Goal: Task Accomplishment & Management: Use online tool/utility

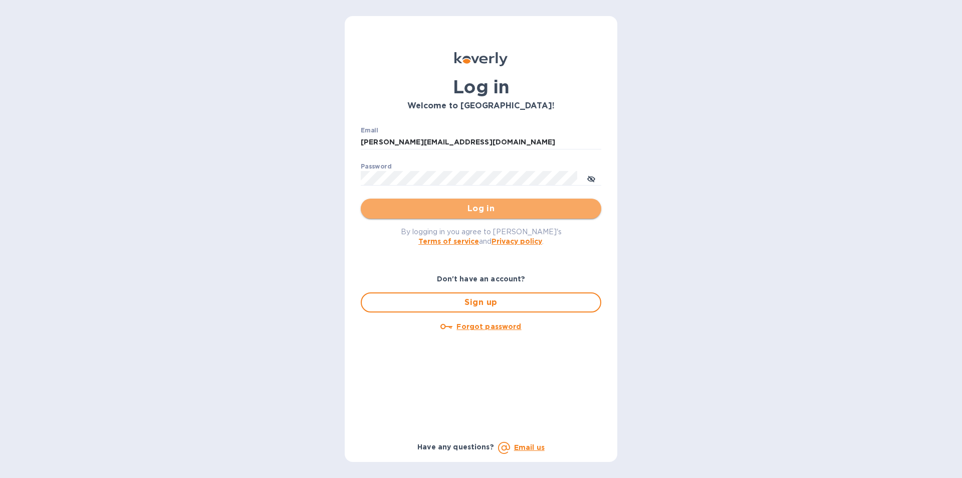
click at [433, 206] on span "Log in" at bounding box center [481, 208] width 225 height 12
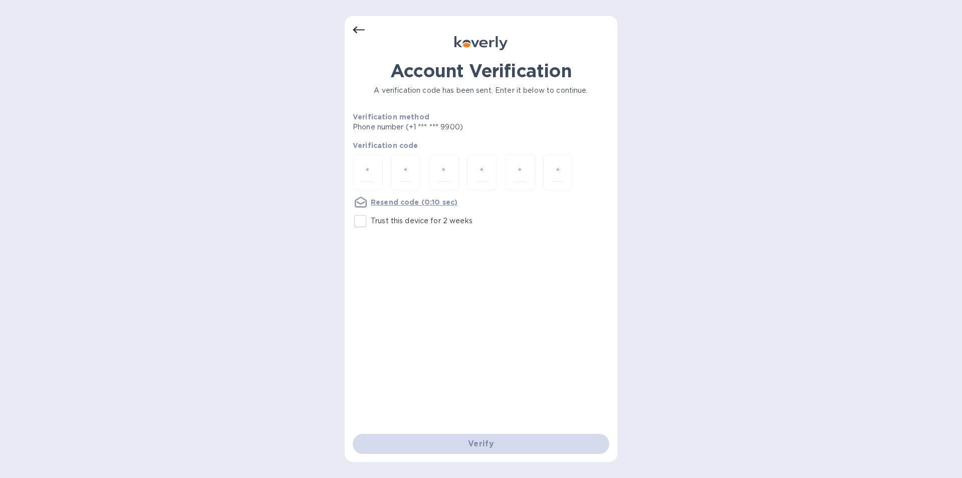
click at [384, 173] on div at bounding box center [481, 173] width 257 height 38
click at [370, 168] on input "number" at bounding box center [367, 172] width 13 height 19
drag, startPoint x: 449, startPoint y: 228, endPoint x: 366, endPoint y: 169, distance: 101.5
click at [366, 169] on input "number" at bounding box center [367, 172] width 13 height 19
type input "9"
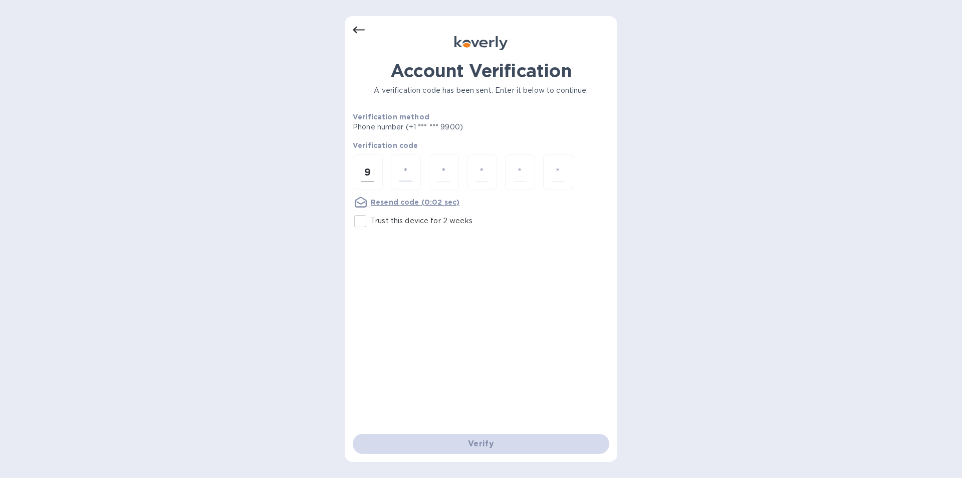
type input "2"
type input "5"
type input "3"
type input "1"
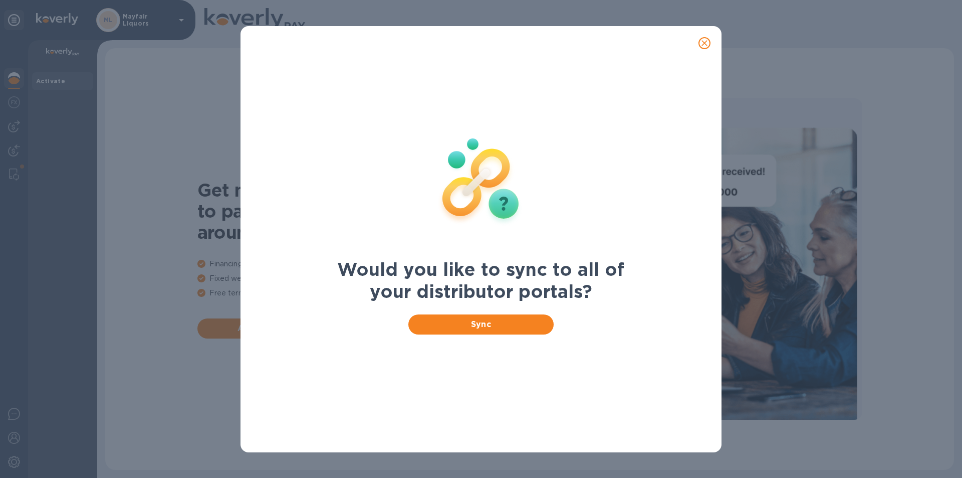
click at [713, 39] on button "close" at bounding box center [705, 43] width 24 height 24
click at [703, 43] on icon "close" at bounding box center [705, 43] width 10 height 10
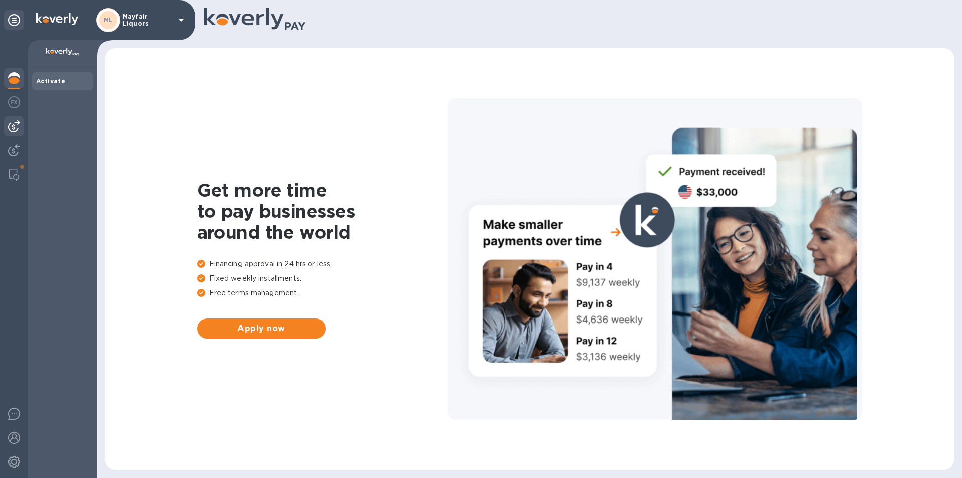
click at [12, 130] on img at bounding box center [14, 126] width 12 height 12
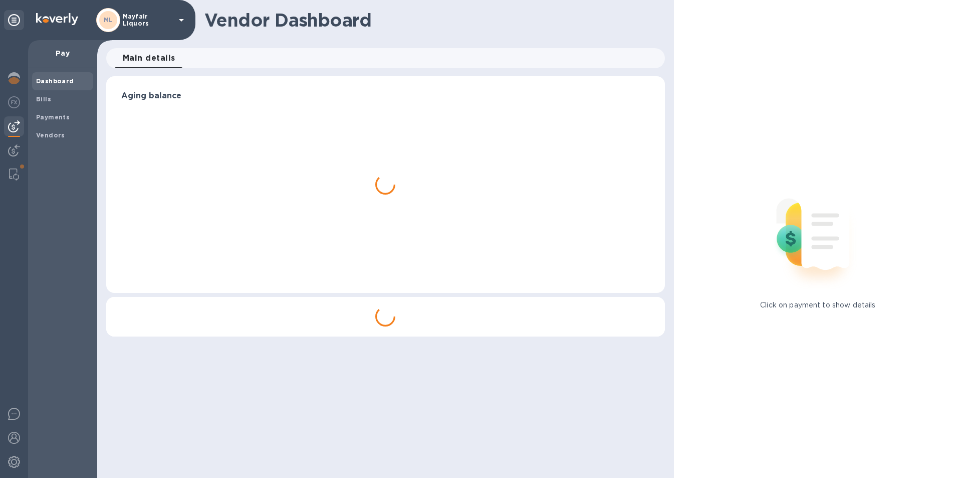
drag, startPoint x: 47, startPoint y: 95, endPoint x: 158, endPoint y: 80, distance: 112.3
click at [48, 95] on b "Bills" at bounding box center [43, 99] width 15 height 8
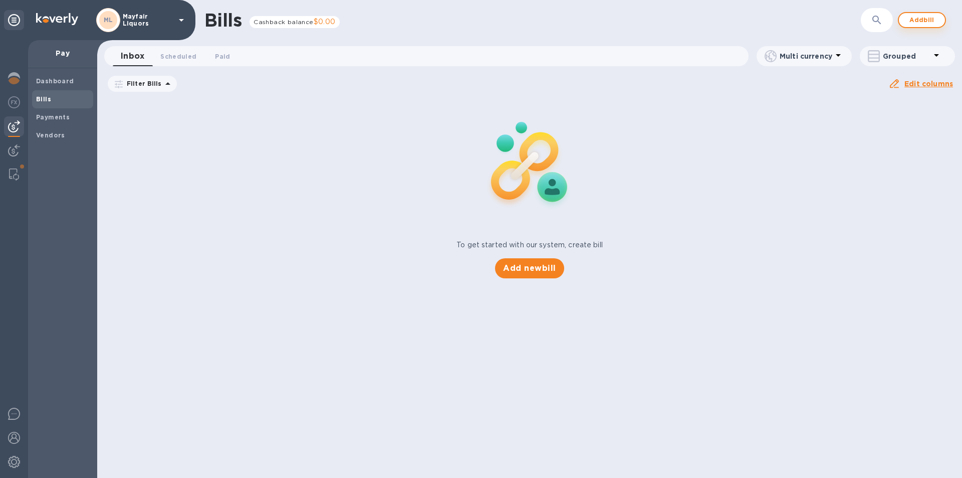
click at [917, 19] on span "Add bill" at bounding box center [922, 20] width 30 height 12
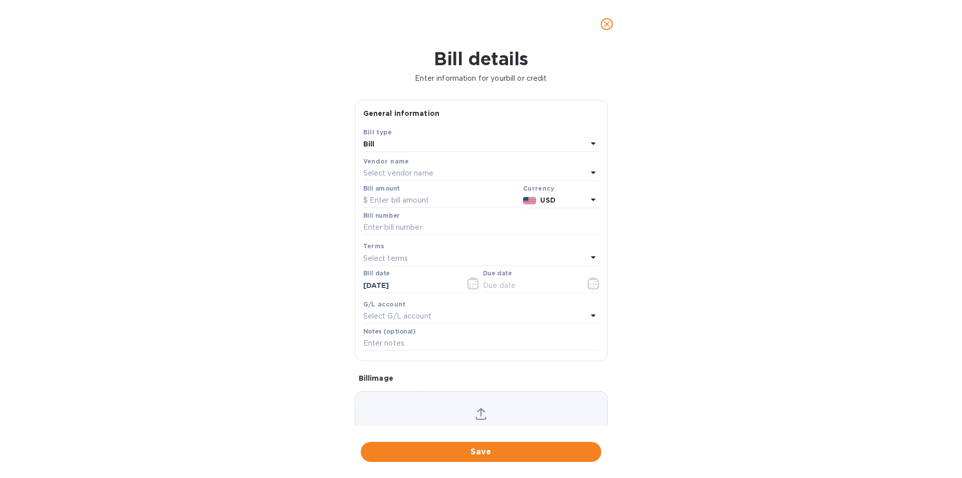
click at [403, 183] on div "Bill amount" at bounding box center [441, 196] width 160 height 27
click at [406, 174] on p "Select vendor name" at bounding box center [398, 173] width 70 height 11
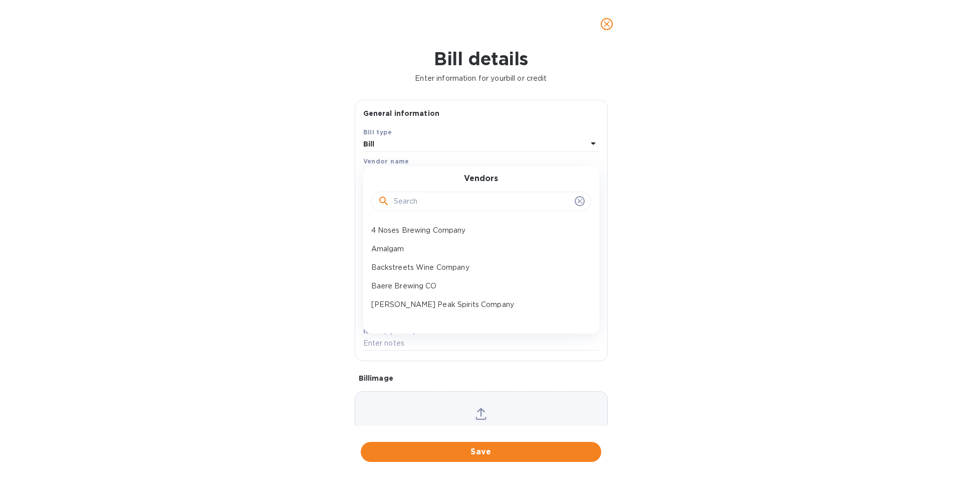
click at [415, 200] on input "text" at bounding box center [482, 201] width 177 height 15
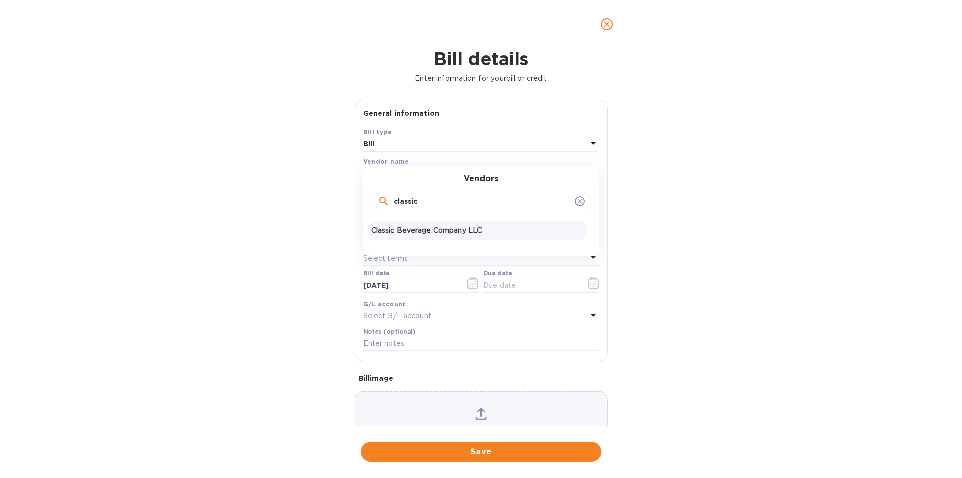
type input "classic"
click at [427, 232] on p "Classic Beverage Company LLC" at bounding box center [477, 230] width 212 height 11
type input "[DATE]"
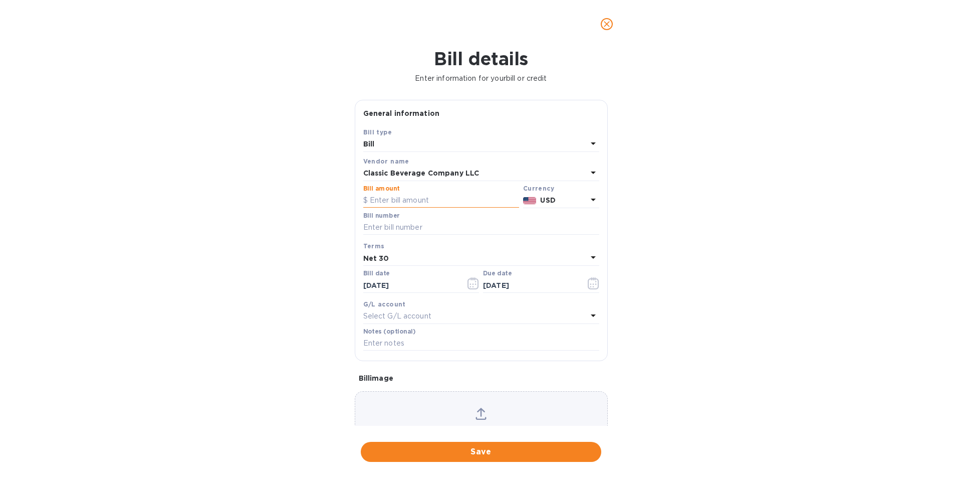
click at [422, 196] on input "text" at bounding box center [441, 200] width 156 height 15
type input "50.00"
type input "1974645-2"
drag, startPoint x: 443, startPoint y: 257, endPoint x: 446, endPoint y: 274, distance: 16.8
click at [445, 271] on div "Bill type Bill Vendor name Classic Beverage Company LLC Bill amount $ 50.00 Cur…" at bounding box center [481, 240] width 240 height 230
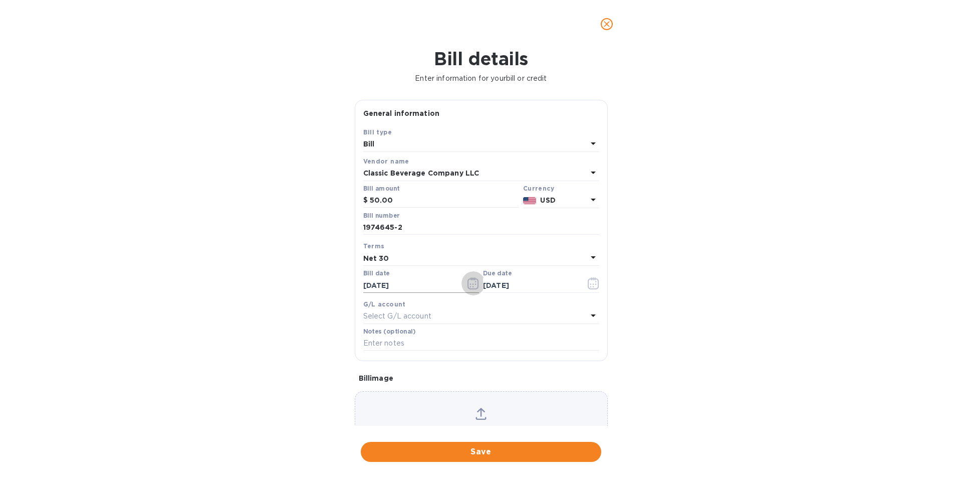
click at [469, 287] on icon "button" at bounding box center [474, 283] width 12 height 12
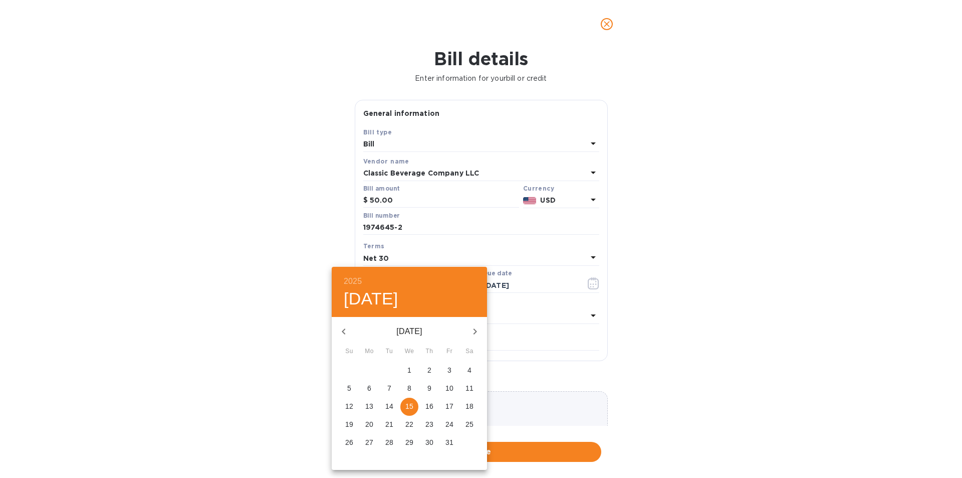
click at [345, 333] on icon "button" at bounding box center [344, 331] width 12 height 12
click at [432, 387] on p "11" at bounding box center [429, 388] width 8 height 10
type input "[DATE]"
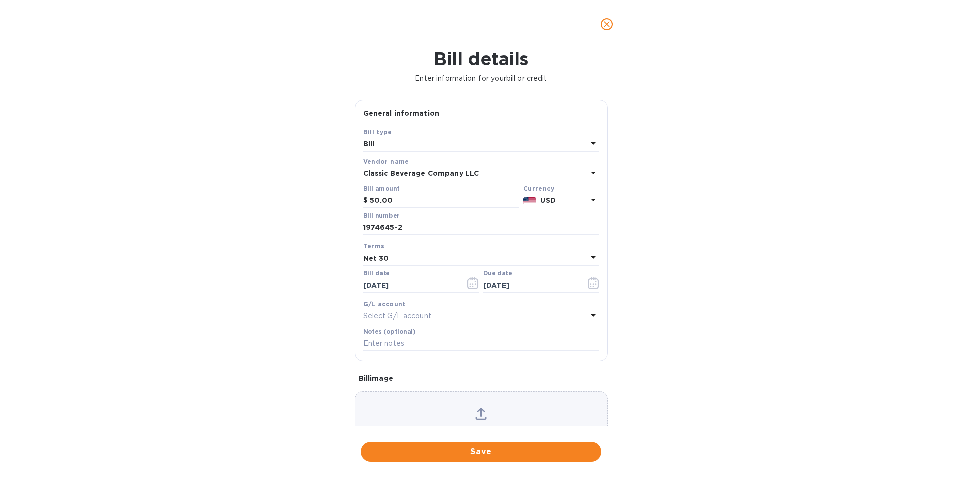
click at [477, 444] on button "Save" at bounding box center [481, 451] width 241 height 20
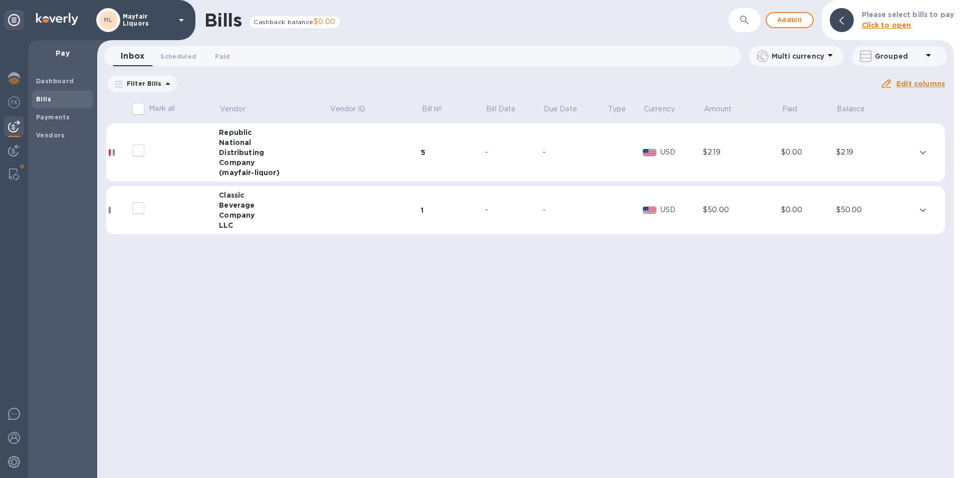
click at [918, 207] on icon "expand row" at bounding box center [923, 210] width 12 height 12
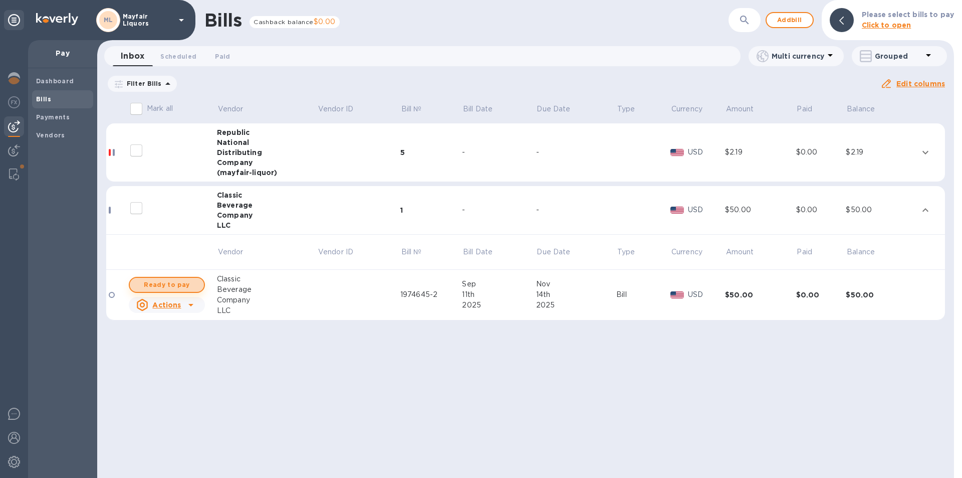
click at [172, 283] on span "Ready to pay" at bounding box center [167, 285] width 58 height 12
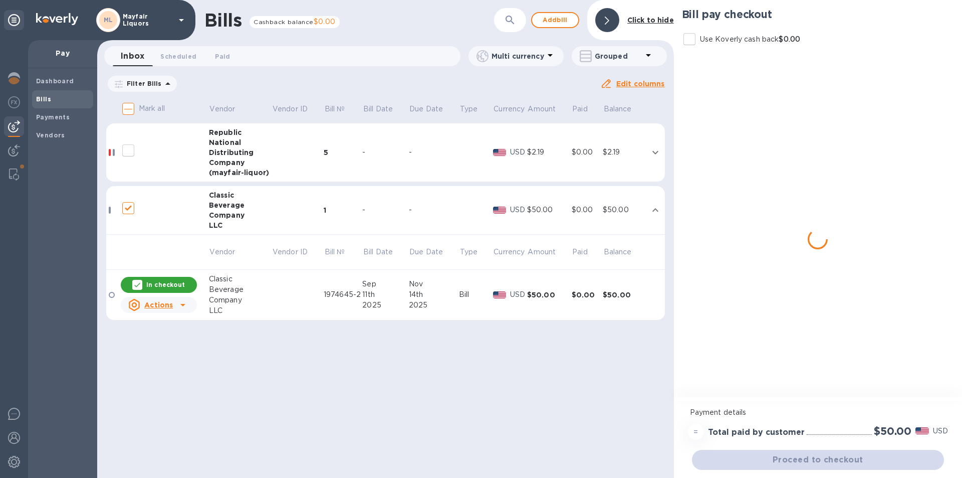
checkbox input "true"
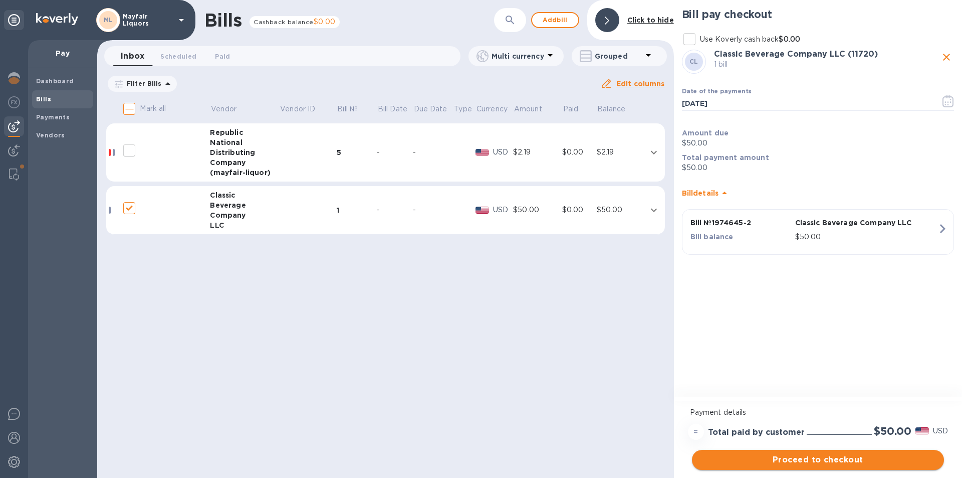
click at [771, 460] on span "Proceed to checkout" at bounding box center [818, 460] width 236 height 12
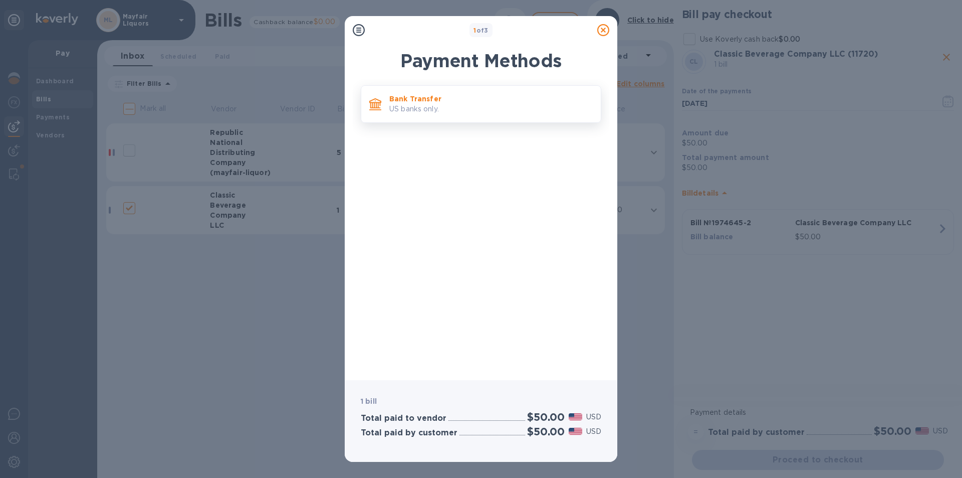
click at [436, 104] on p "US banks only." at bounding box center [490, 109] width 203 height 11
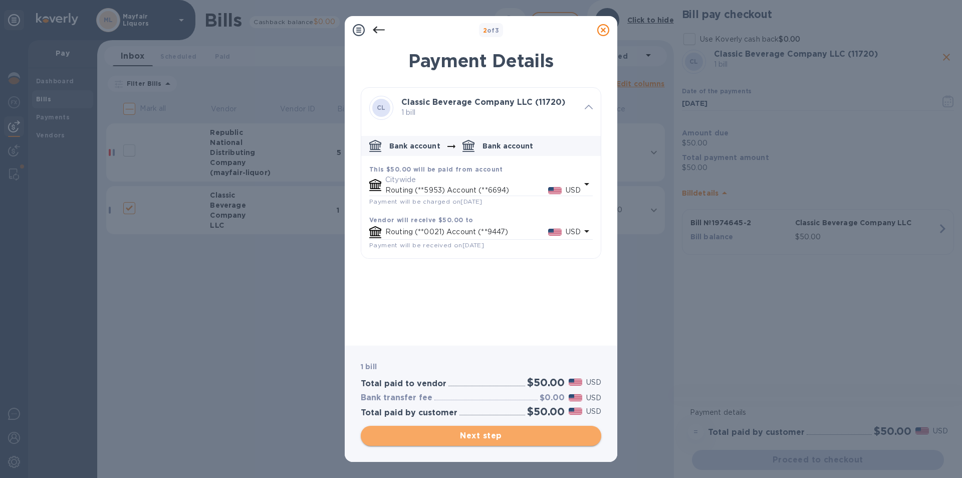
click at [507, 443] on button "Next step" at bounding box center [481, 435] width 241 height 20
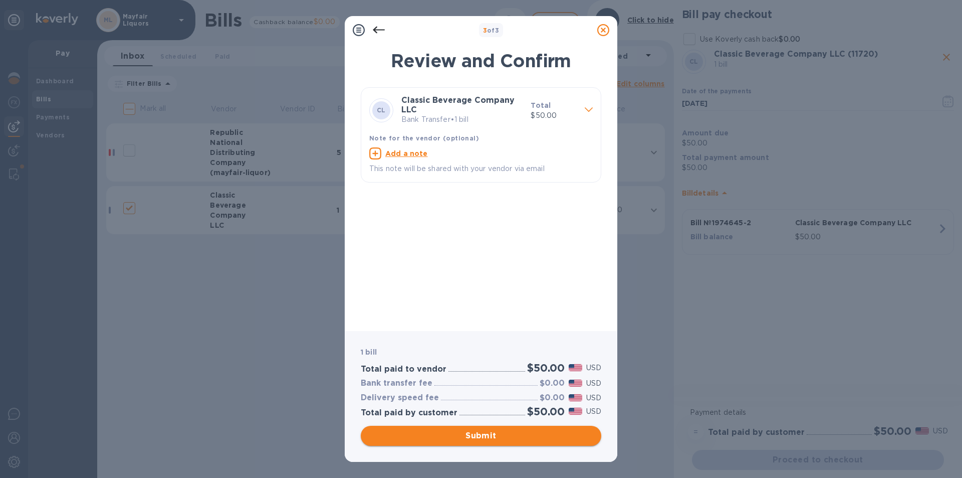
click at [507, 430] on span "Submit" at bounding box center [481, 435] width 225 height 12
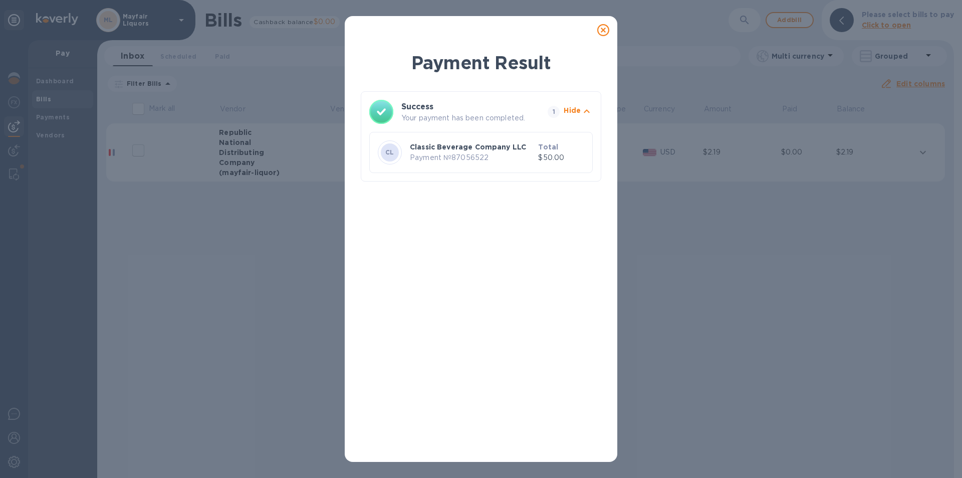
click at [601, 33] on icon at bounding box center [603, 30] width 12 height 12
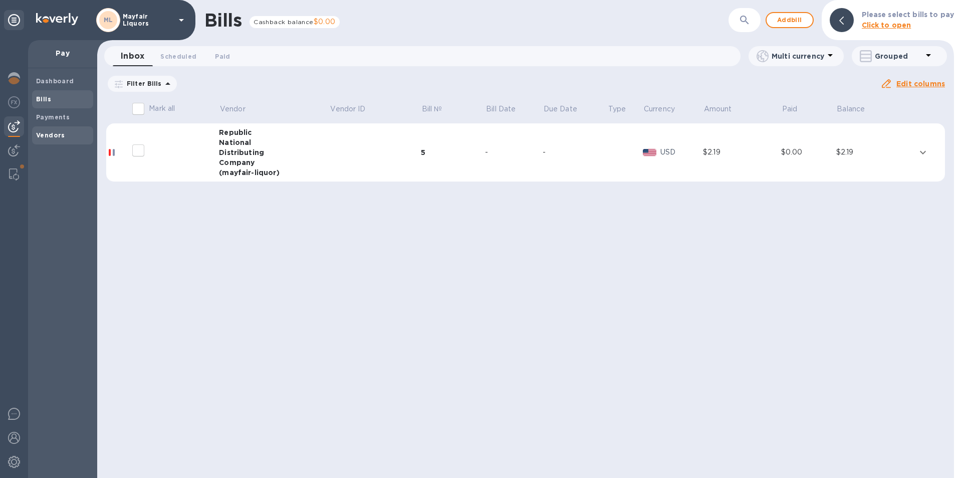
click at [48, 134] on b "Vendors" at bounding box center [50, 135] width 29 height 8
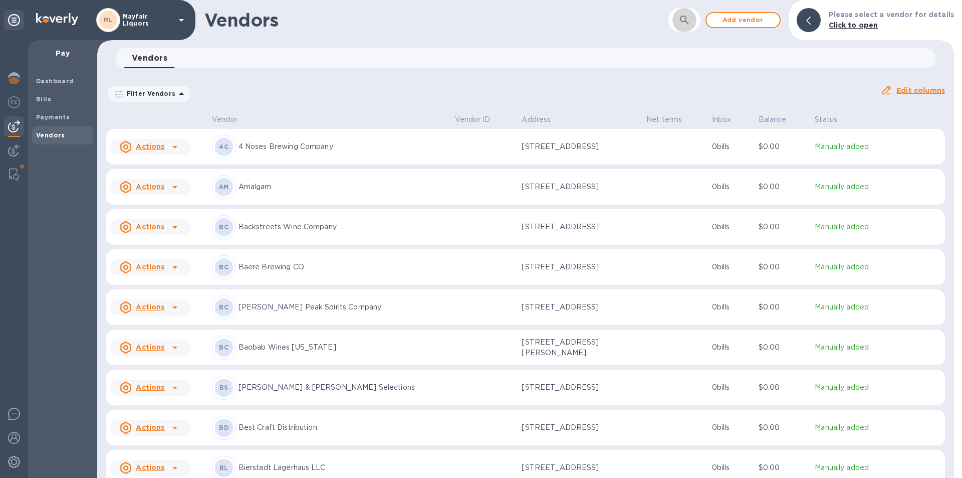
click at [697, 18] on button "button" at bounding box center [684, 20] width 24 height 24
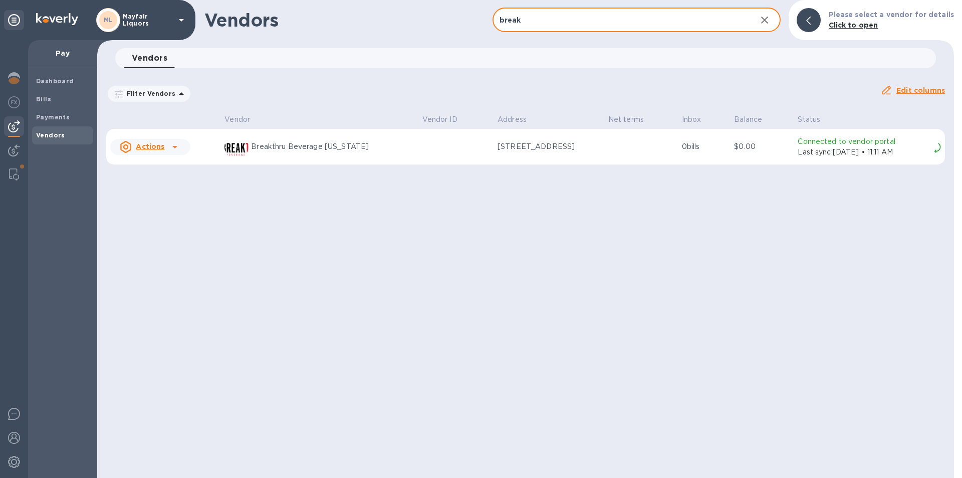
click at [739, 150] on p "$0.00" at bounding box center [762, 146] width 56 height 11
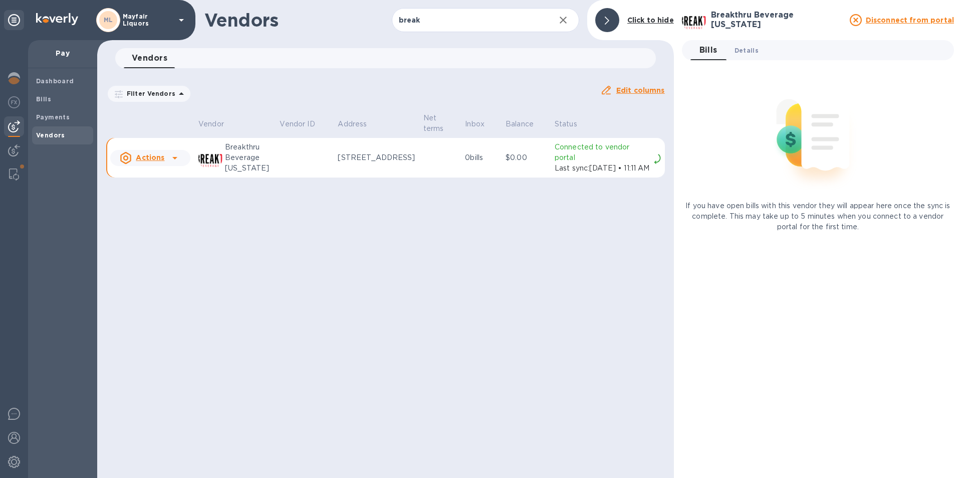
click at [759, 49] on button "Details 0" at bounding box center [747, 50] width 40 height 20
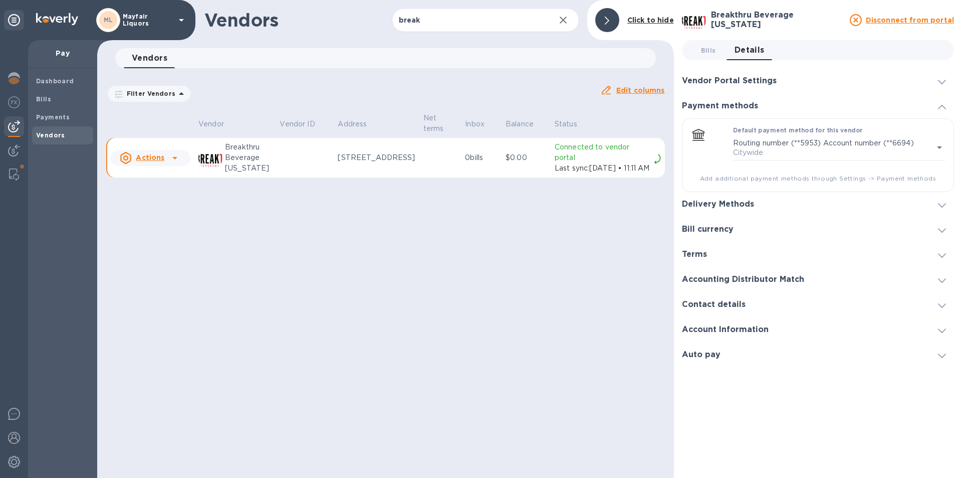
click at [754, 81] on h3 "Vendor Portal Settings" at bounding box center [729, 81] width 95 height 10
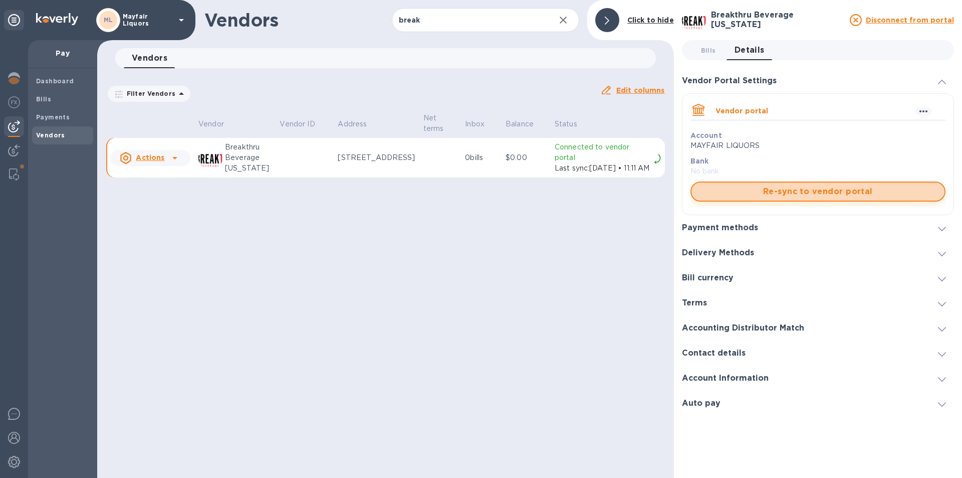
click at [759, 188] on span "Re-sync to vendor portal" at bounding box center [818, 191] width 237 height 12
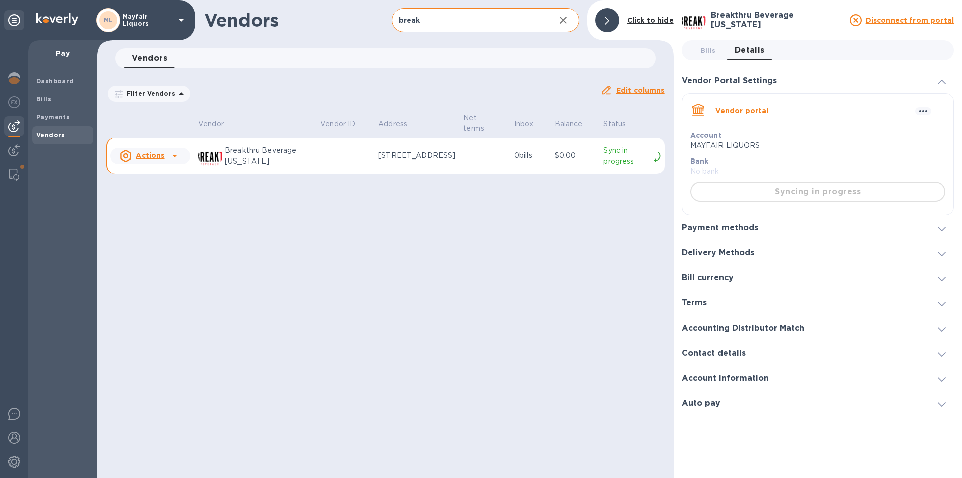
click at [458, 23] on input "break" at bounding box center [469, 20] width 155 height 25
drag, startPoint x: 459, startPoint y: 23, endPoint x: 258, endPoint y: 2, distance: 201.5
click at [258, 2] on div "Vendors break ​ Add vendor Click to hide" at bounding box center [385, 20] width 577 height 40
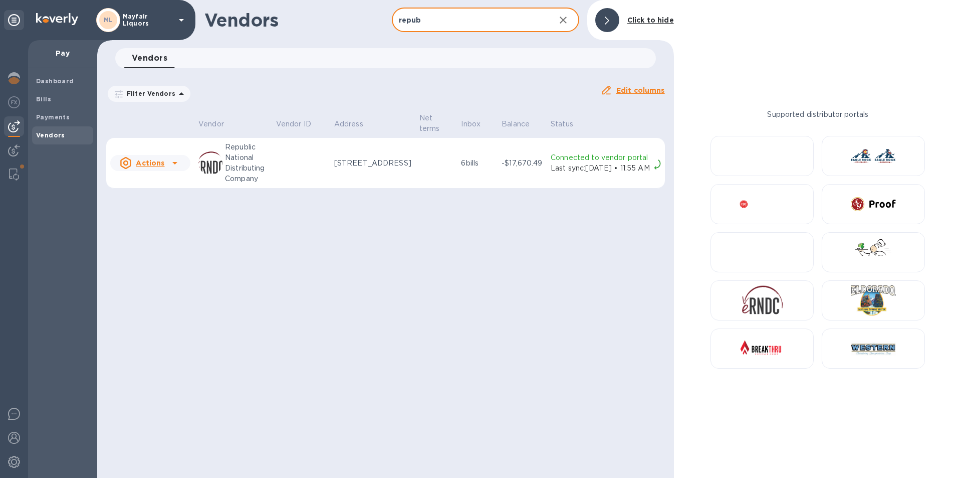
type input "repub"
click at [552, 172] on p "Last sync: [DATE] • 11:55 AM" at bounding box center [600, 168] width 99 height 11
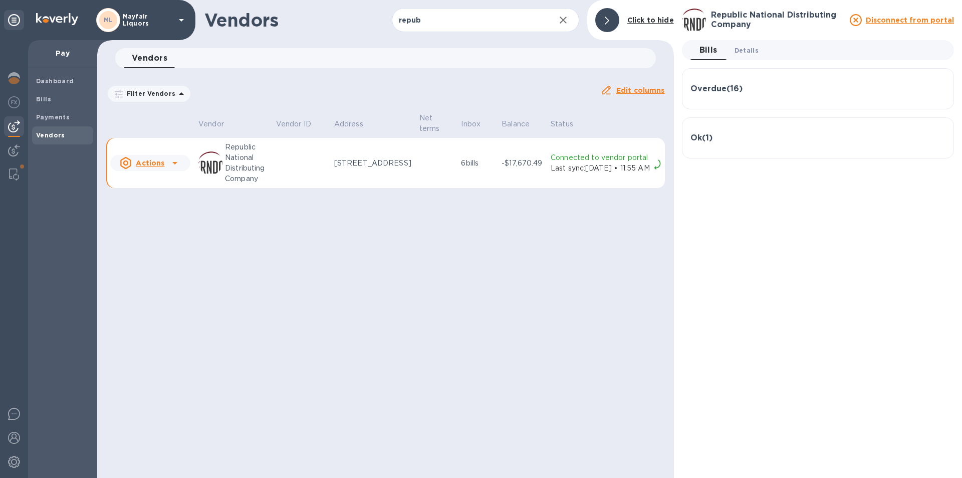
click at [744, 48] on span "Details 0" at bounding box center [747, 50] width 24 height 11
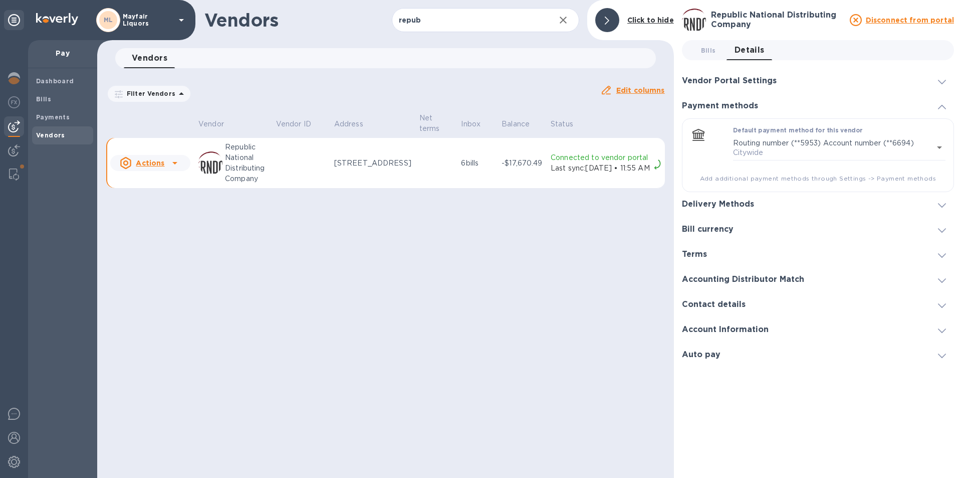
click at [750, 83] on h3 "Vendor Portal Settings" at bounding box center [729, 81] width 95 height 10
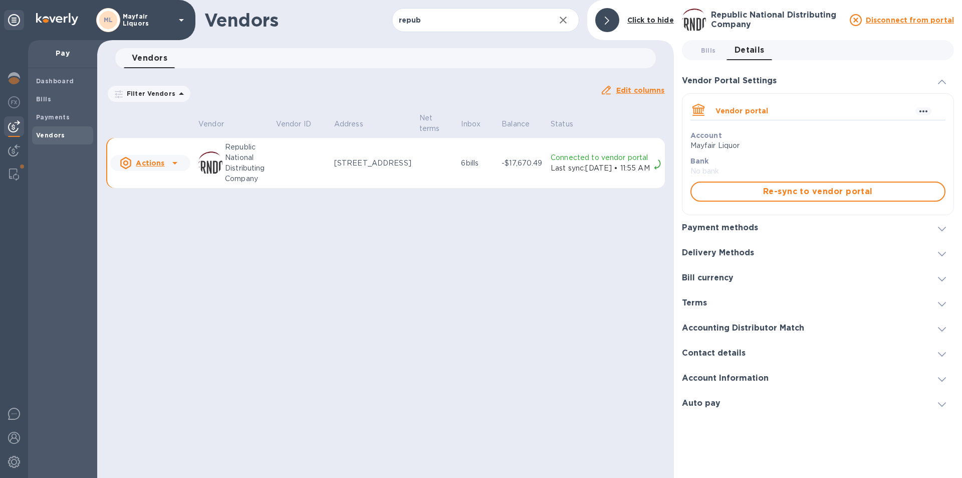
click at [739, 196] on span "Re-sync to vendor portal" at bounding box center [818, 191] width 237 height 12
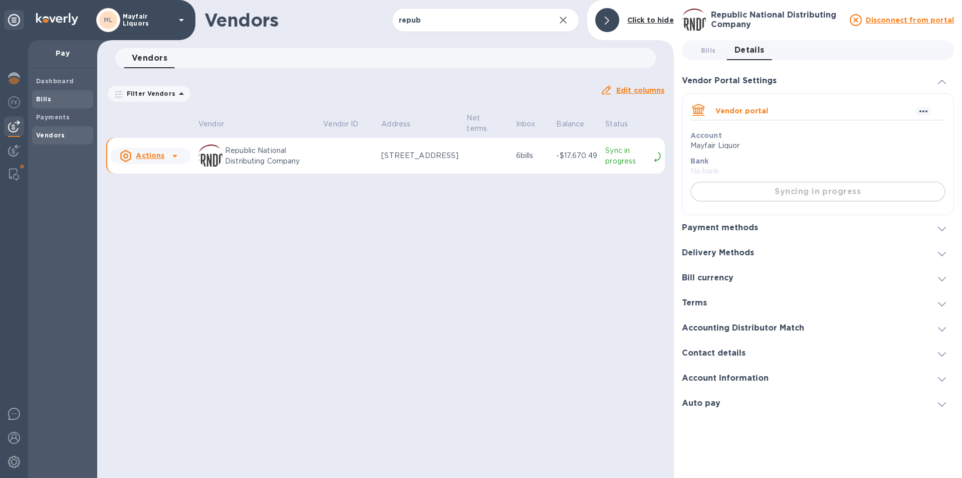
click at [60, 98] on span "Bills" at bounding box center [62, 99] width 53 height 10
